Goal: Register for event/course

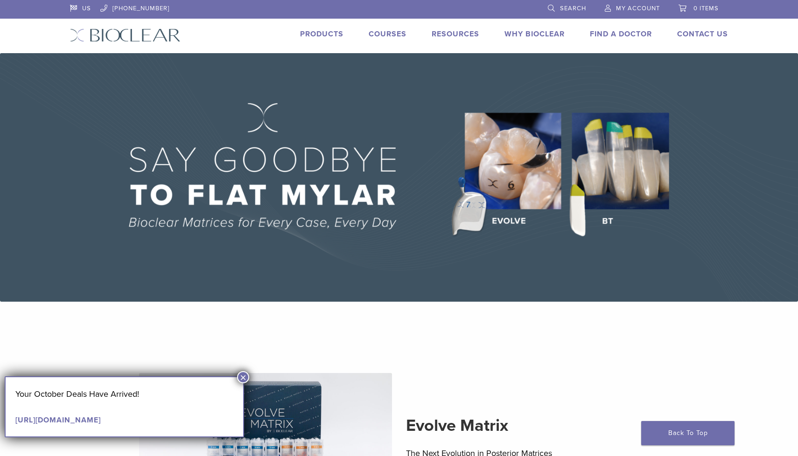
click at [393, 34] on link "Courses" at bounding box center [387, 33] width 38 height 9
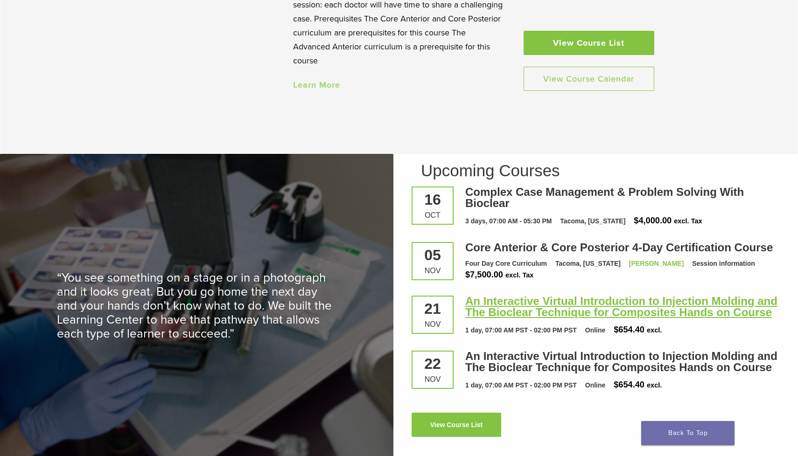
scroll to position [1148, 0]
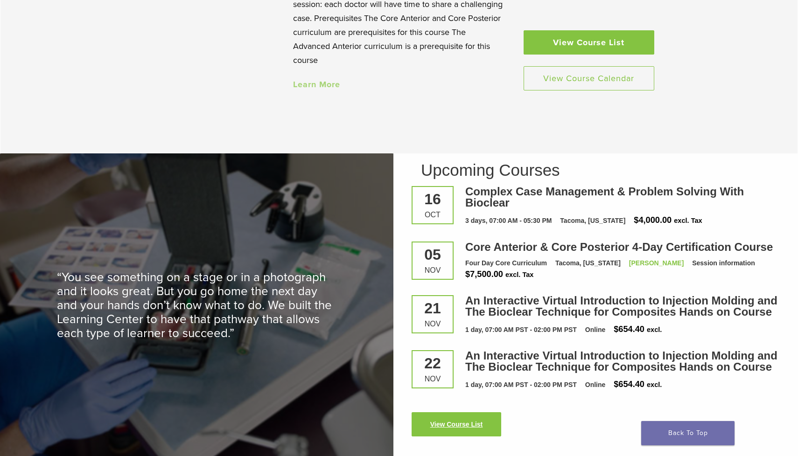
click at [494, 429] on link "View Course List" at bounding box center [456, 424] width 90 height 24
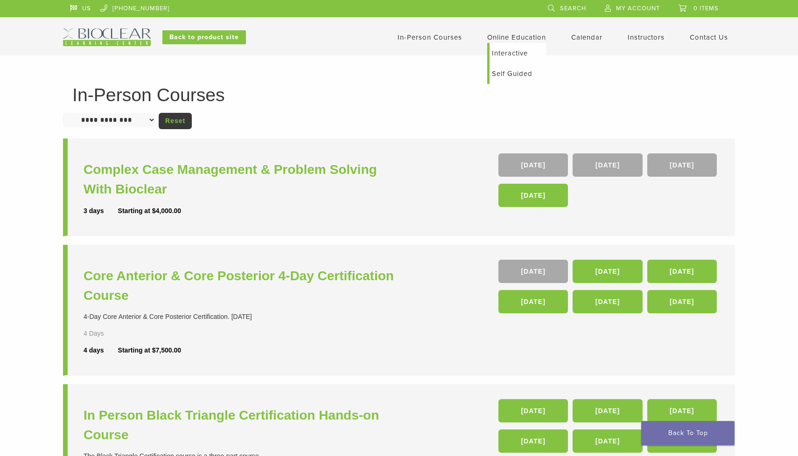
click at [516, 38] on link "Online Education" at bounding box center [516, 37] width 59 height 8
click at [507, 53] on link "Interactive" at bounding box center [517, 53] width 56 height 21
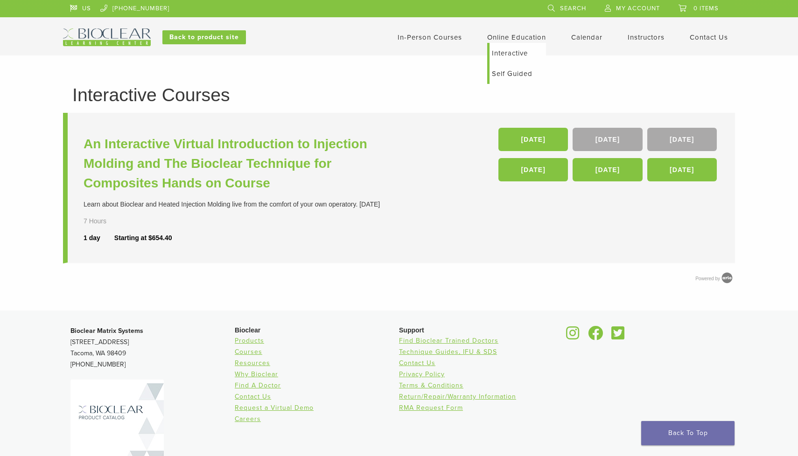
click at [506, 74] on link "Self Guided" at bounding box center [517, 73] width 56 height 21
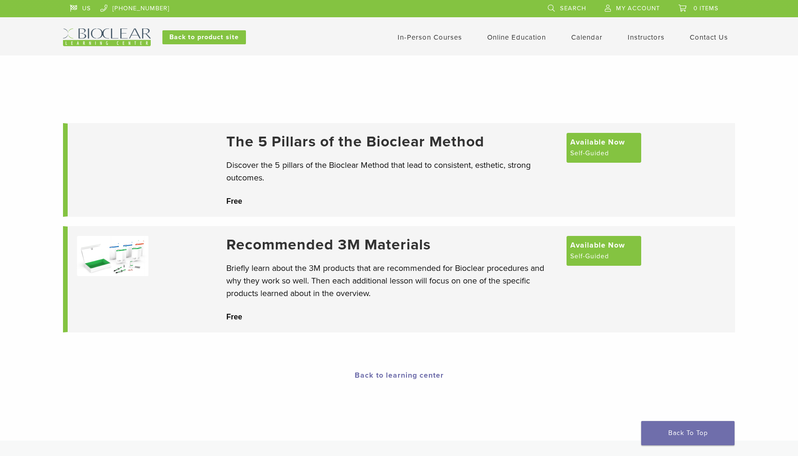
click at [417, 39] on link "In-Person Courses" at bounding box center [429, 37] width 64 height 8
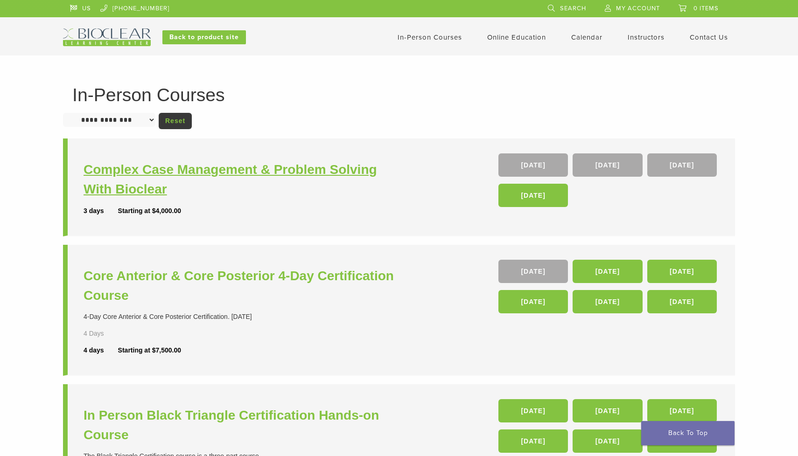
click at [280, 171] on h3 "Complex Case Management & Problem Solving With Bioclear" at bounding box center [242, 179] width 318 height 39
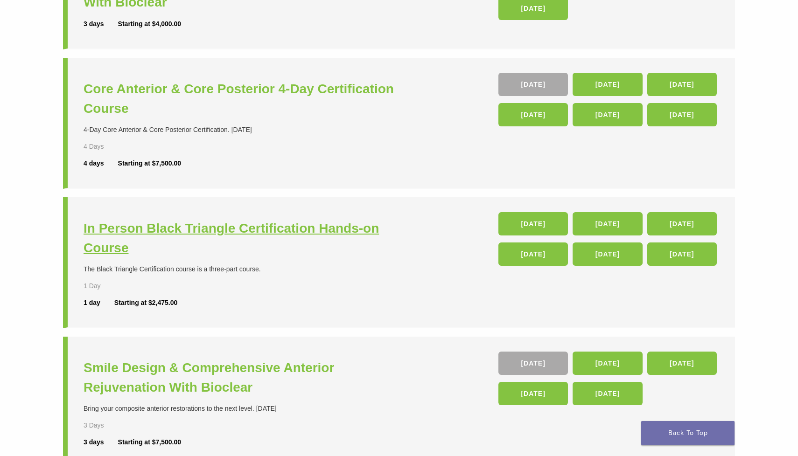
scroll to position [190, 0]
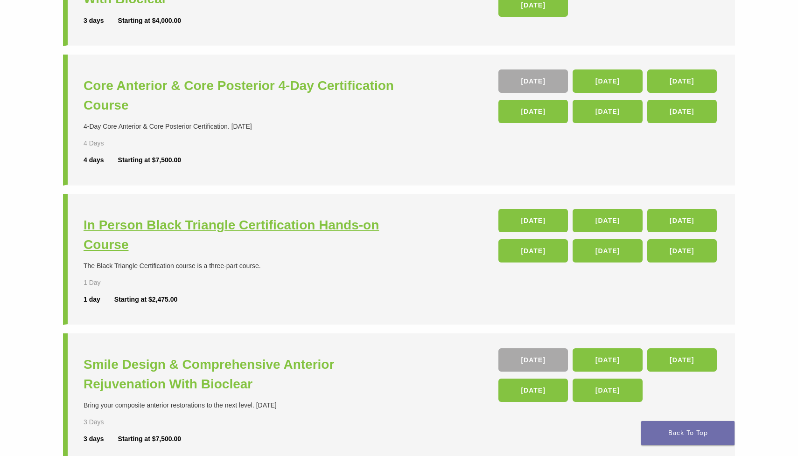
click at [318, 224] on h3 "In Person Black Triangle Certification Hands-on Course" at bounding box center [242, 234] width 318 height 39
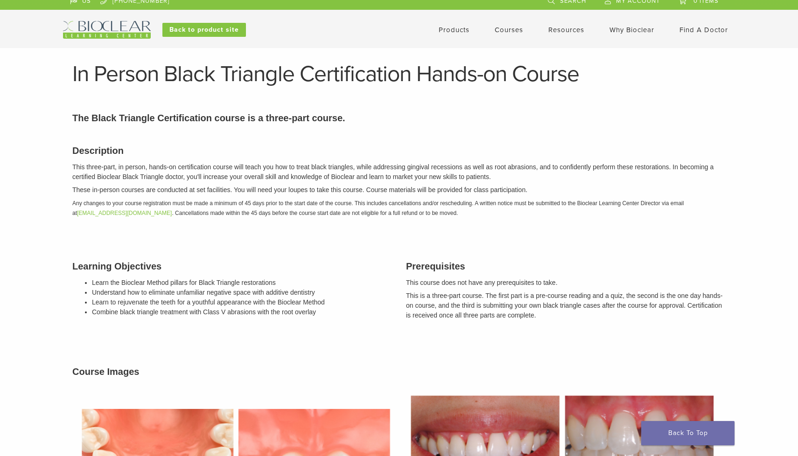
scroll to position [9, 0]
